Goal: Navigation & Orientation: Find specific page/section

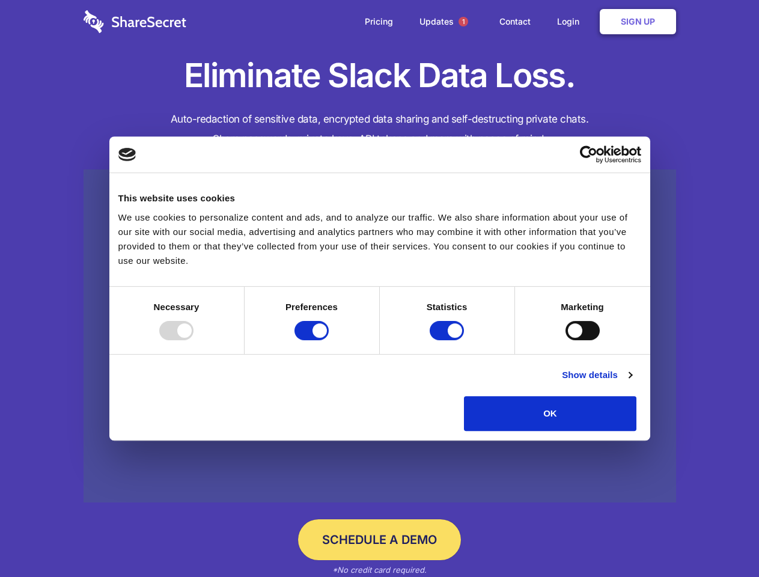
click at [193, 340] on div at bounding box center [176, 330] width 34 height 19
click at [329, 340] on input "Preferences" at bounding box center [311, 330] width 34 height 19
checkbox input "false"
click at [448, 340] on input "Statistics" at bounding box center [446, 330] width 34 height 19
checkbox input "false"
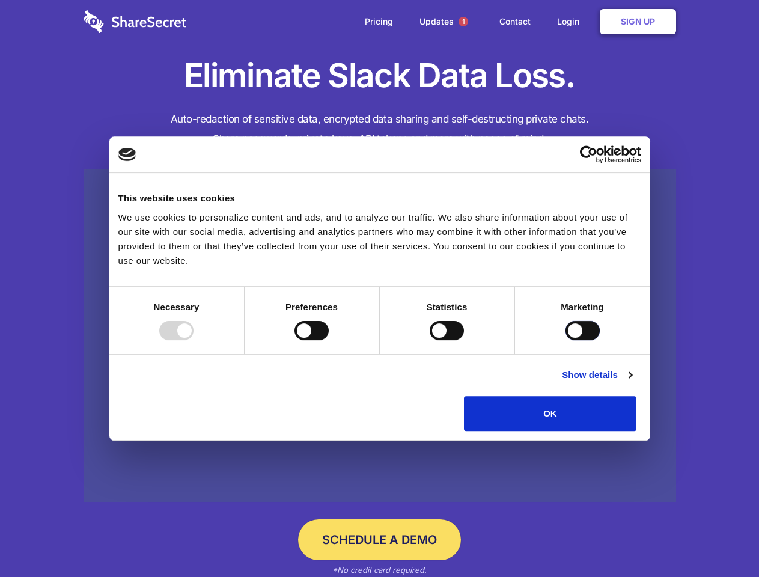
click at [565, 340] on input "Marketing" at bounding box center [582, 330] width 34 height 19
checkbox input "true"
click at [631, 382] on link "Show details" at bounding box center [597, 375] width 70 height 14
click at [0, 0] on div "Statistics 17 Statistic cookies help website owners to understand how visitors …" at bounding box center [0, 0] width 0 height 0
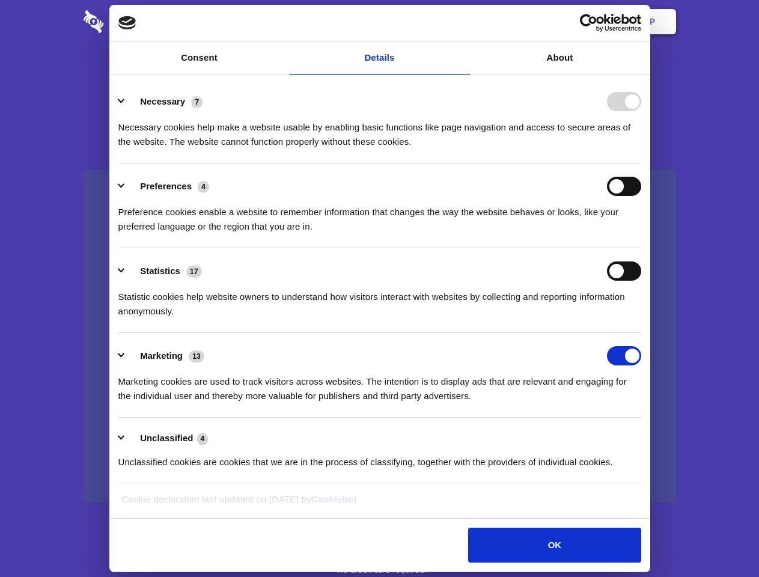
click at [462, 22] on span "1" at bounding box center [463, 22] width 10 height 10
